Goal: Task Accomplishment & Management: Use online tool/utility

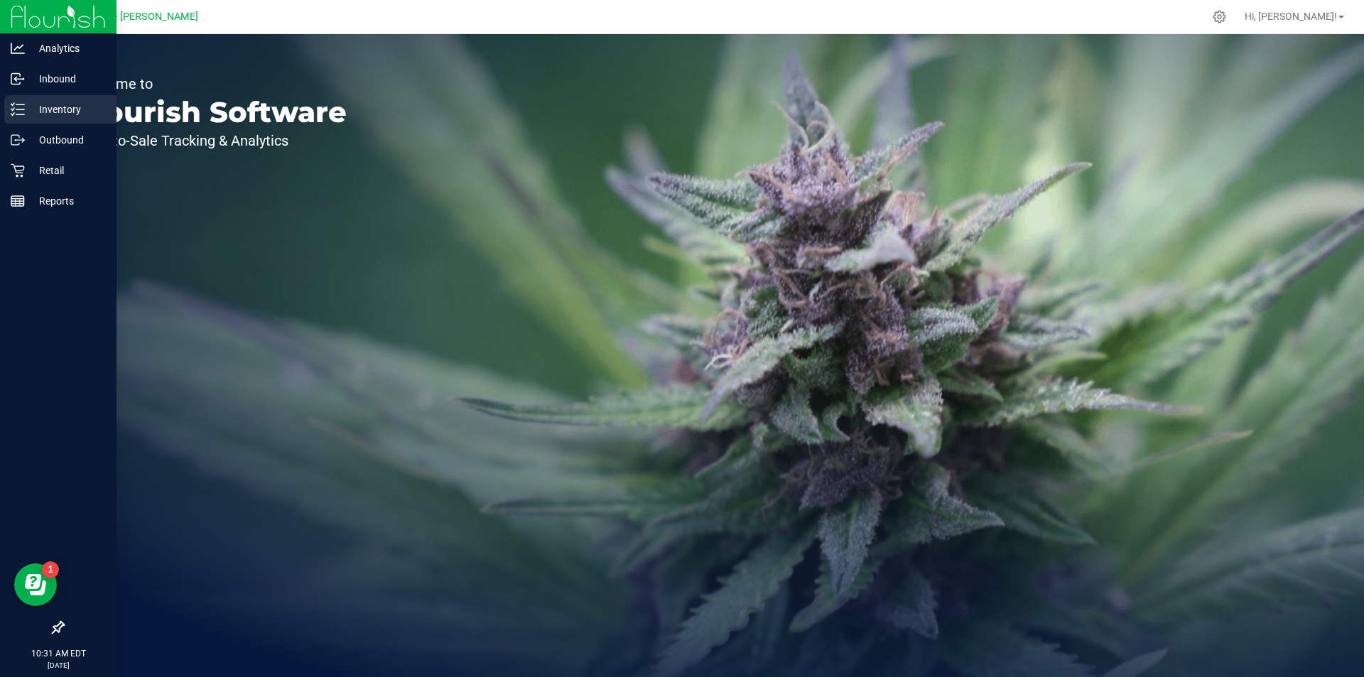
click at [29, 114] on p "Inventory" at bounding box center [67, 109] width 85 height 17
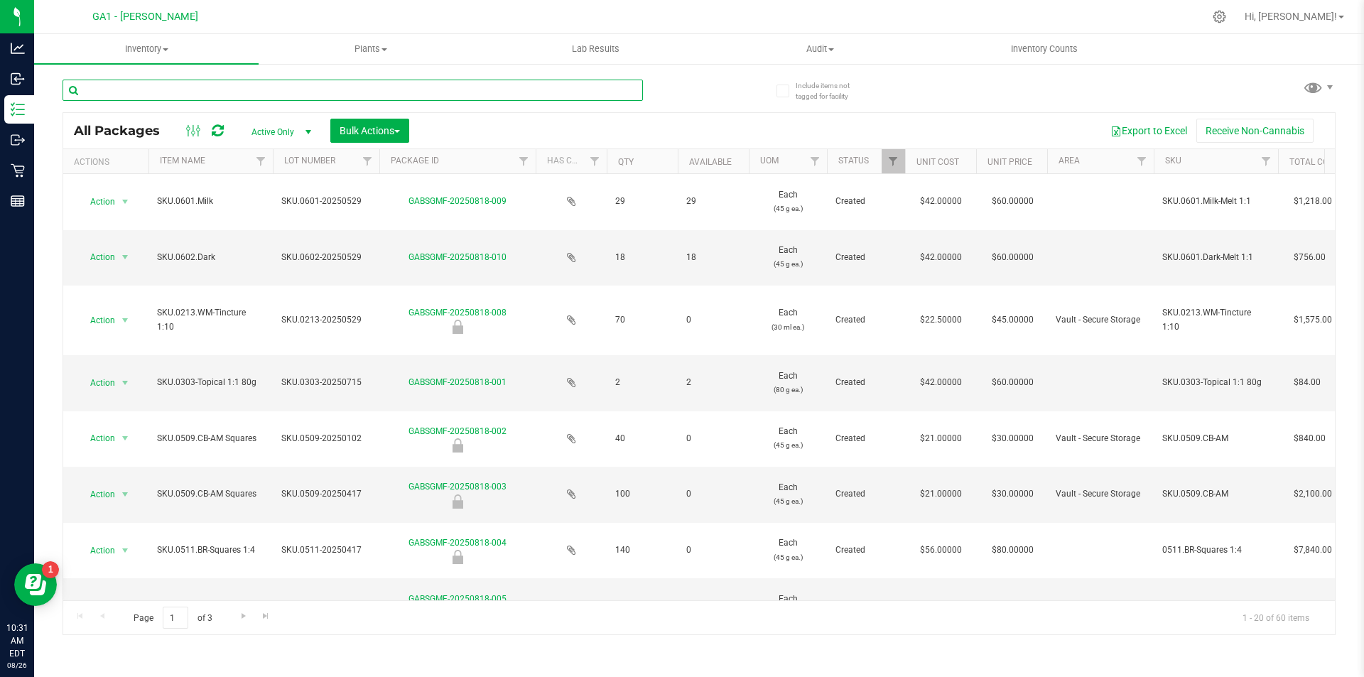
click at [227, 92] on input "text" at bounding box center [353, 90] width 580 height 21
type input "SKU.0507-20240813-1"
